Goal: Navigation & Orientation: Find specific page/section

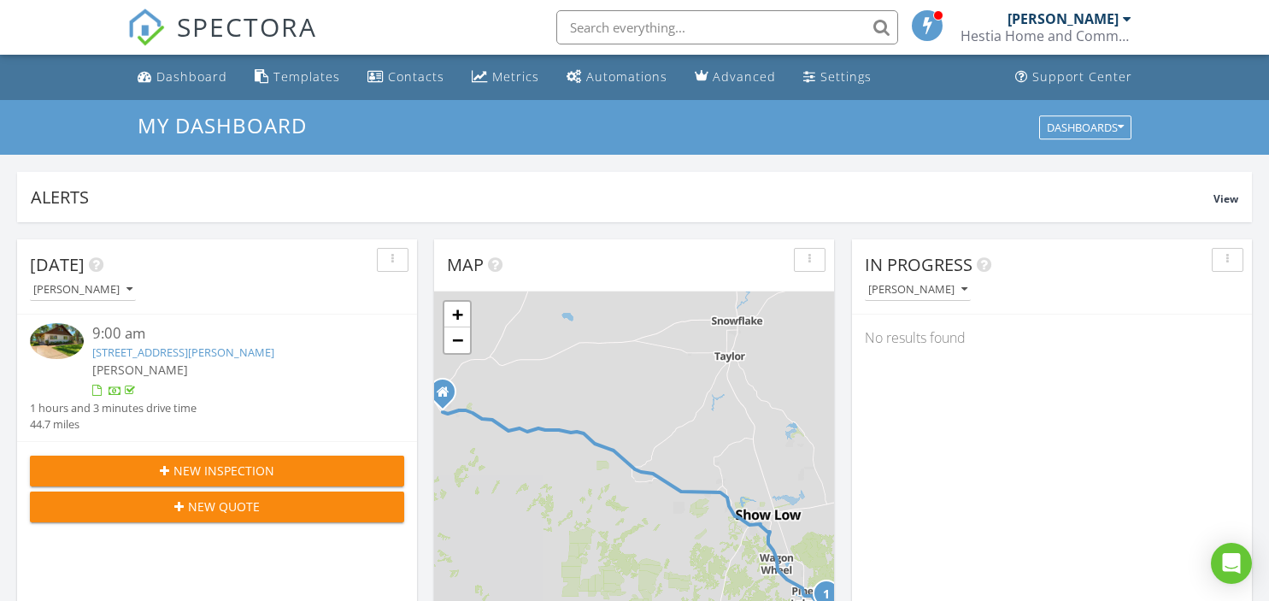
click at [511, 77] on div "Metrics" at bounding box center [515, 76] width 47 height 16
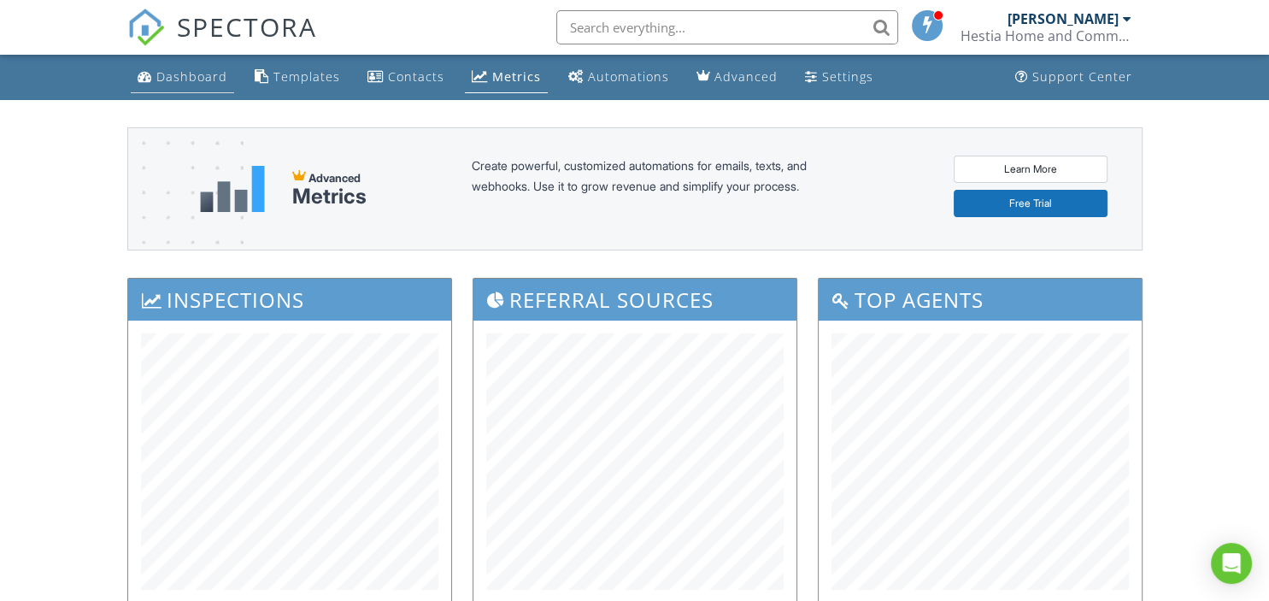
click at [184, 83] on div "Dashboard" at bounding box center [191, 76] width 71 height 16
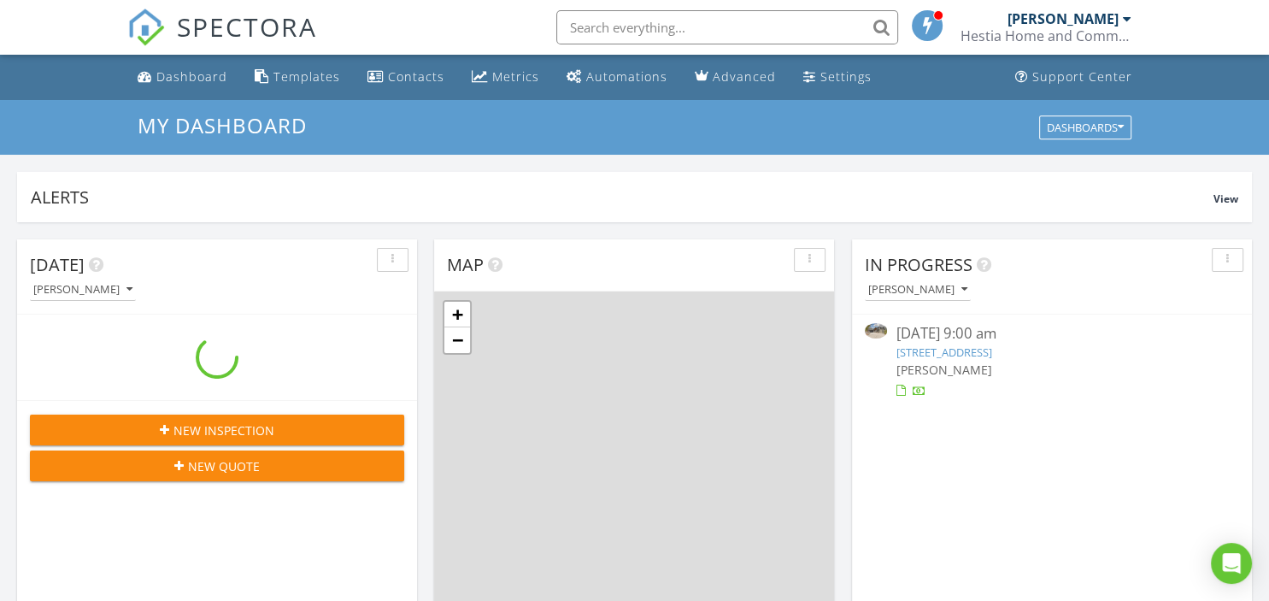
scroll to position [1555, 1269]
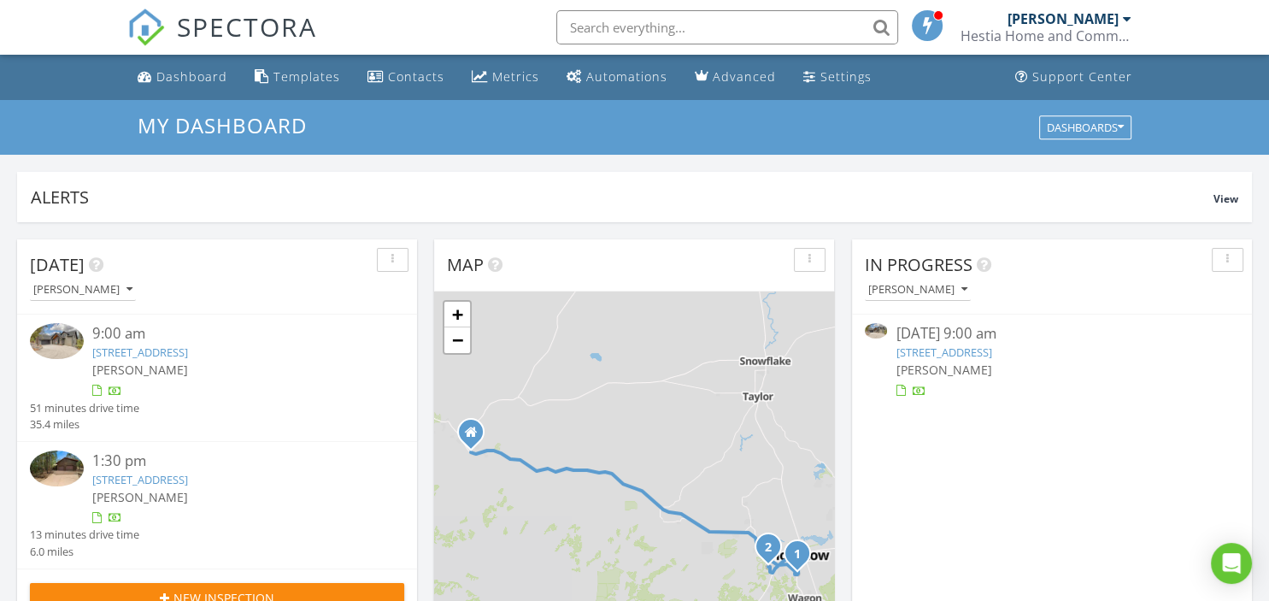
click at [991, 350] on link "1310 Pine Oaks Dr, Show Low, AZ 85901" at bounding box center [943, 351] width 96 height 15
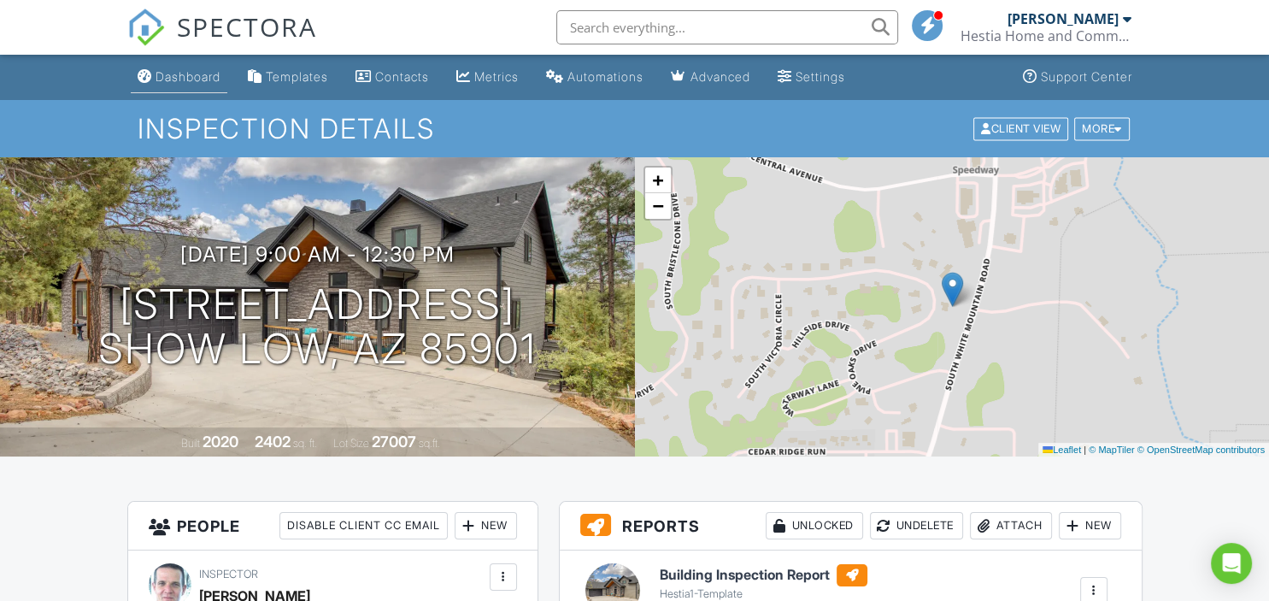
click at [193, 74] on div "Dashboard" at bounding box center [187, 76] width 65 height 15
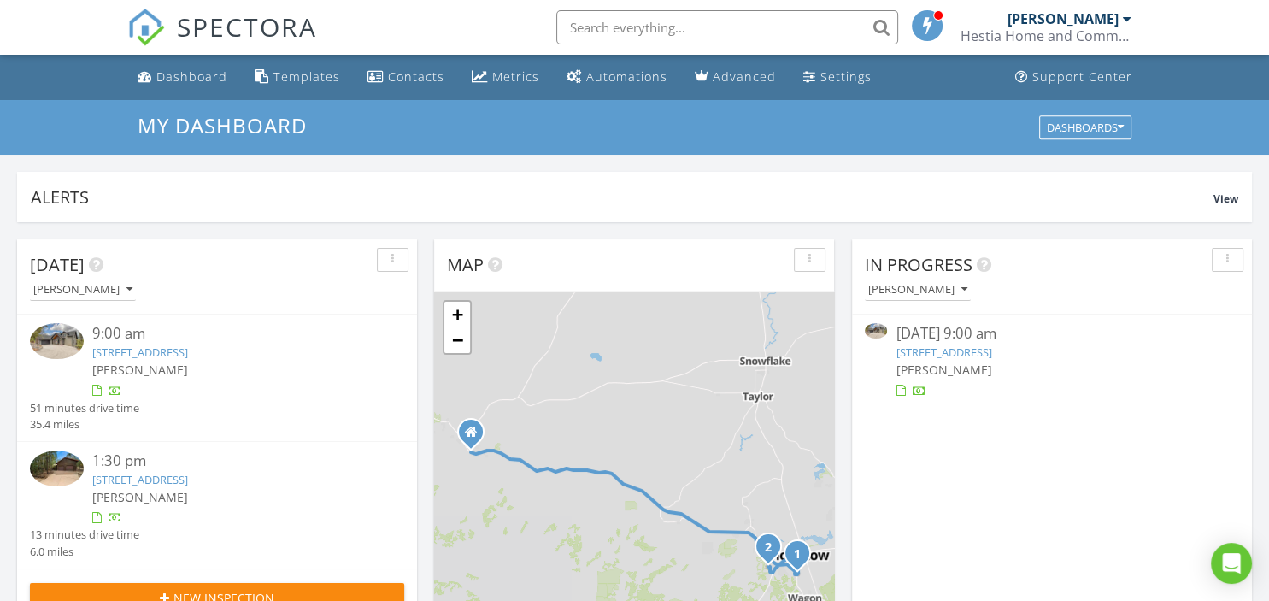
click at [188, 350] on link "1310 Pine Oaks Dr, Show Low, AZ 85901" at bounding box center [140, 351] width 96 height 15
